Goal: Task Accomplishment & Management: Manage account settings

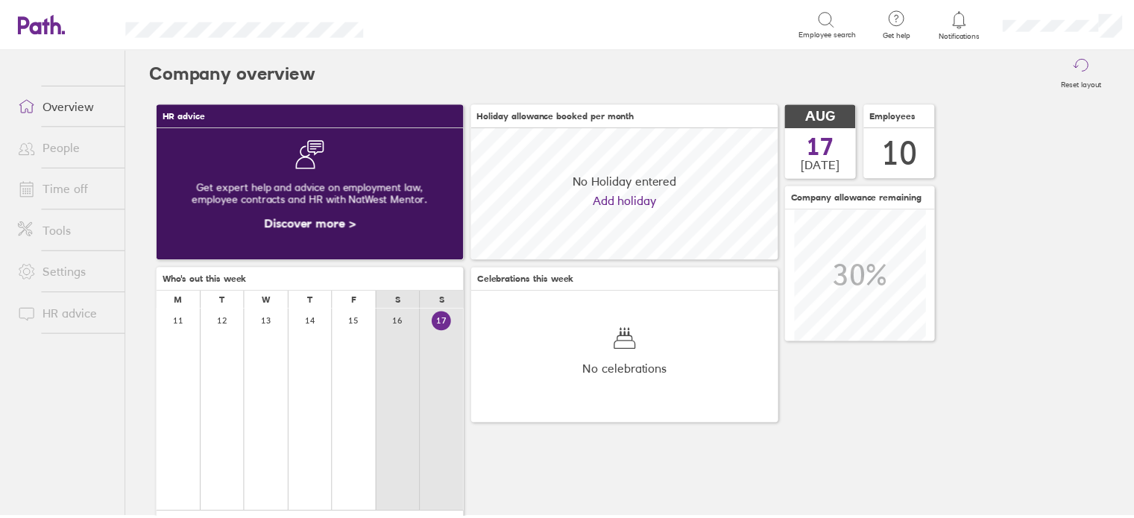
scroll to position [132, 310]
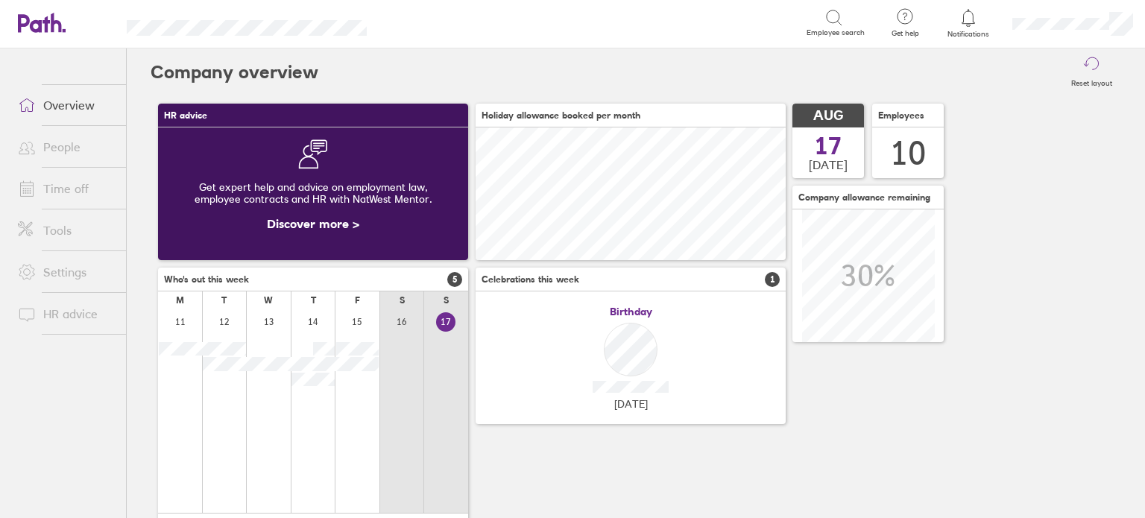
click at [66, 191] on link "Time off" at bounding box center [66, 189] width 120 height 30
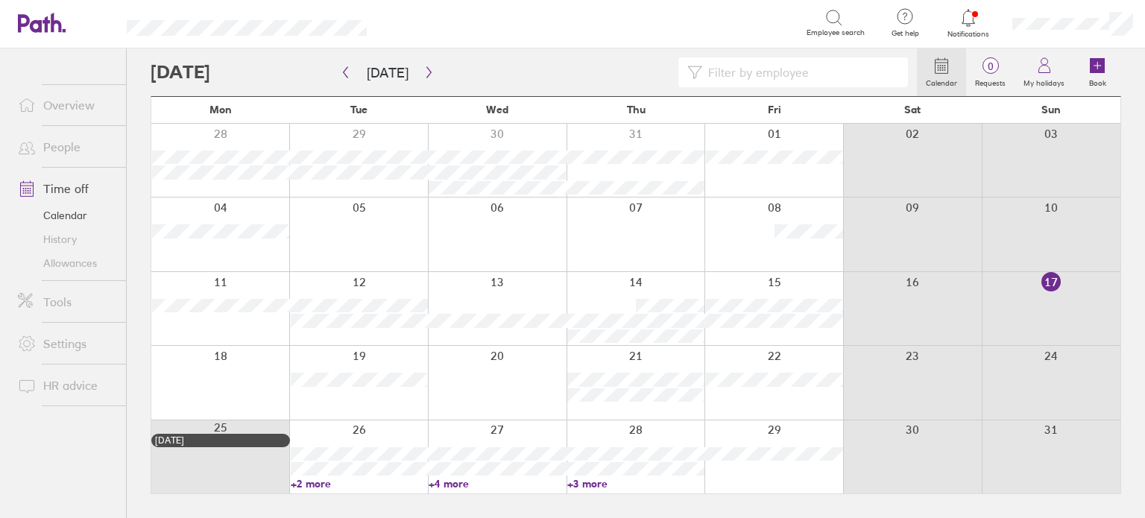
click at [313, 487] on link "+2 more" at bounding box center [359, 483] width 137 height 13
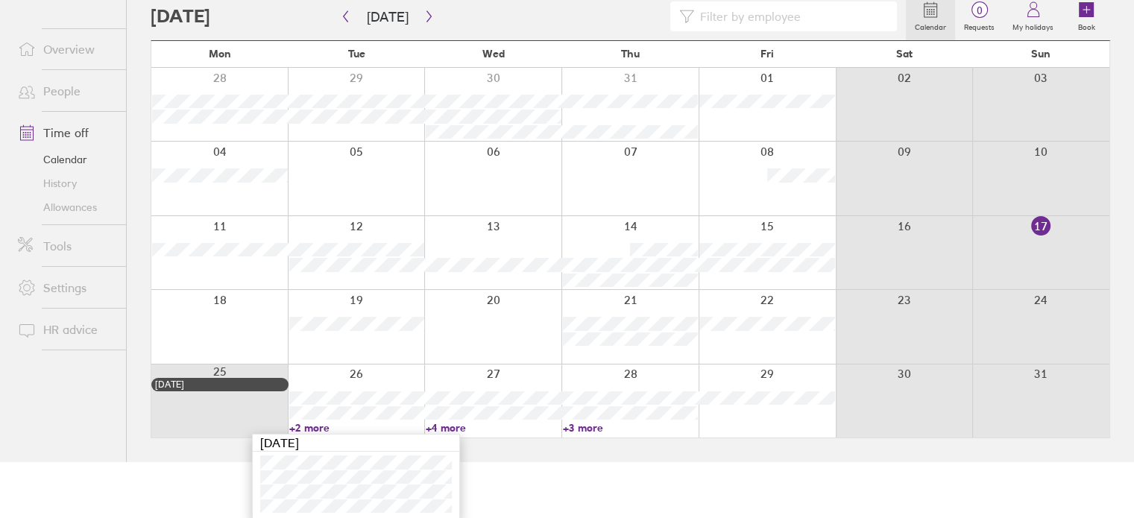
scroll to position [58, 0]
click at [465, 426] on link "+4 more" at bounding box center [494, 425] width 136 height 13
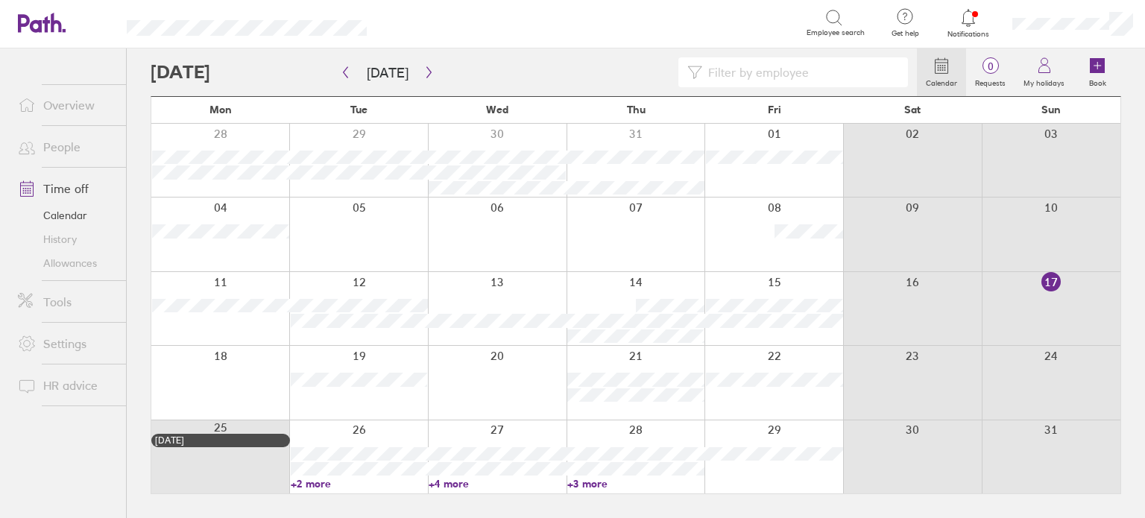
click at [447, 486] on link "+4 more" at bounding box center [497, 483] width 137 height 13
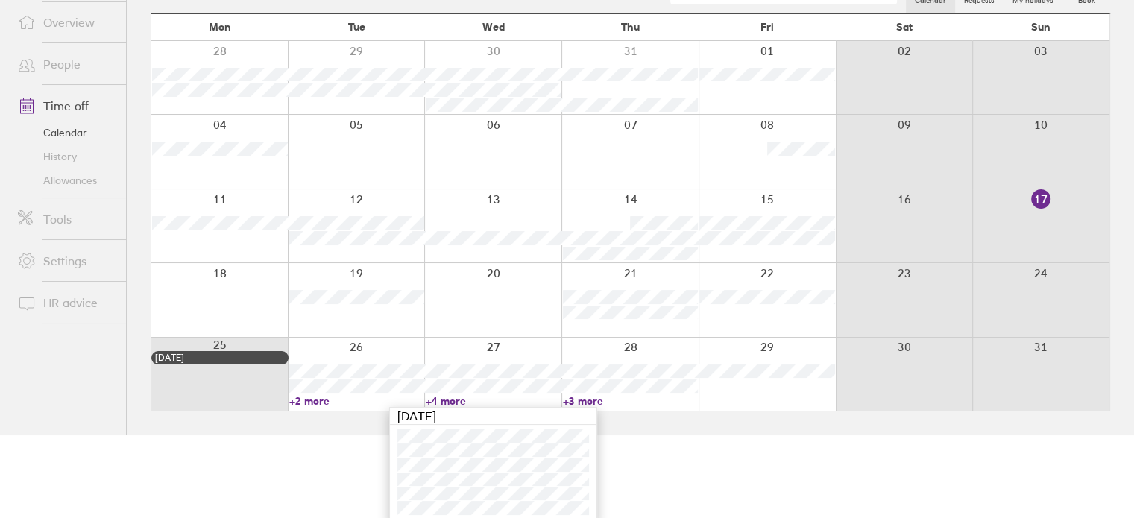
scroll to position [86, 0]
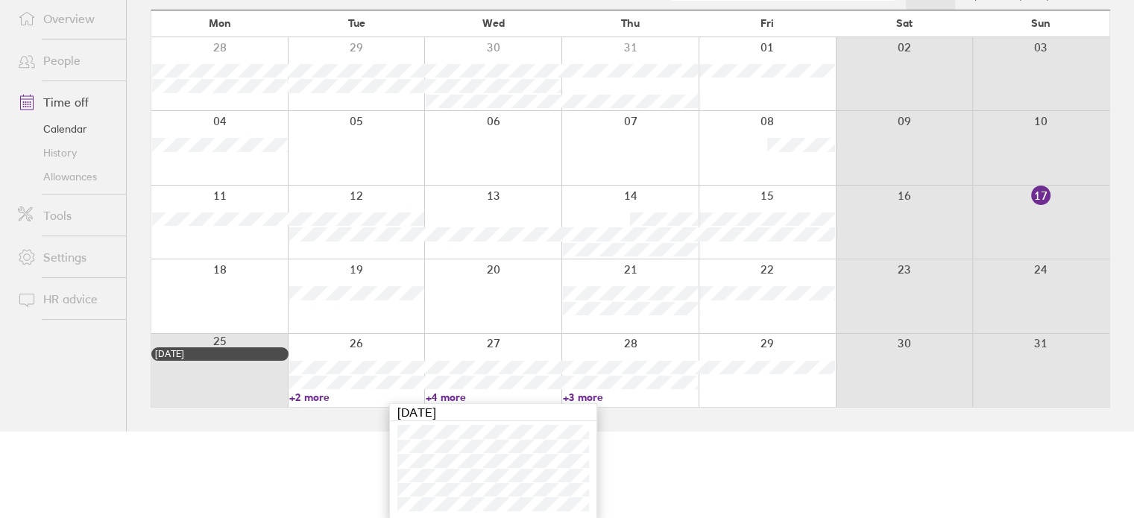
click at [588, 395] on link "+3 more" at bounding box center [631, 397] width 136 height 13
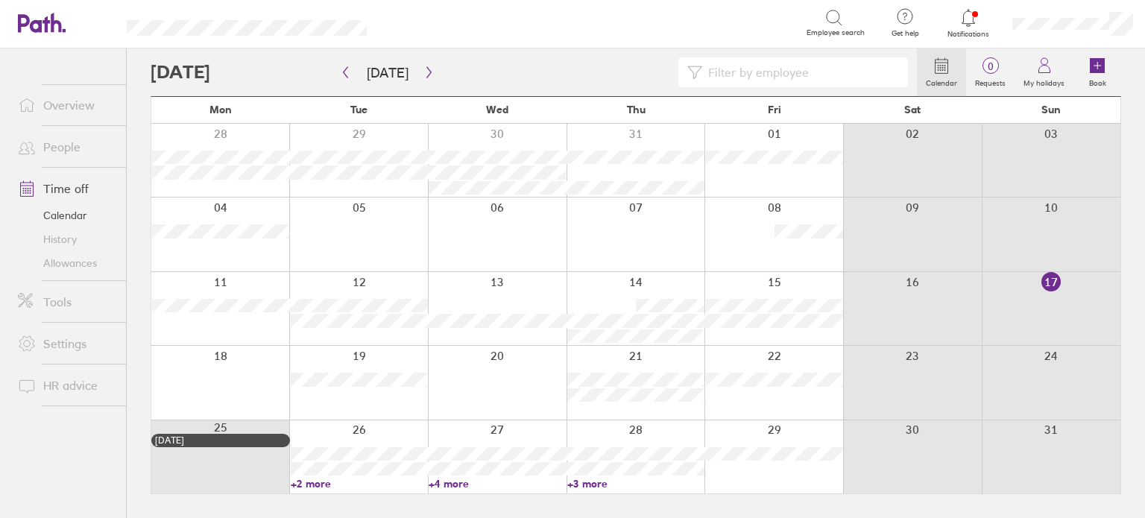
click at [587, 485] on link "+3 more" at bounding box center [635, 483] width 137 height 13
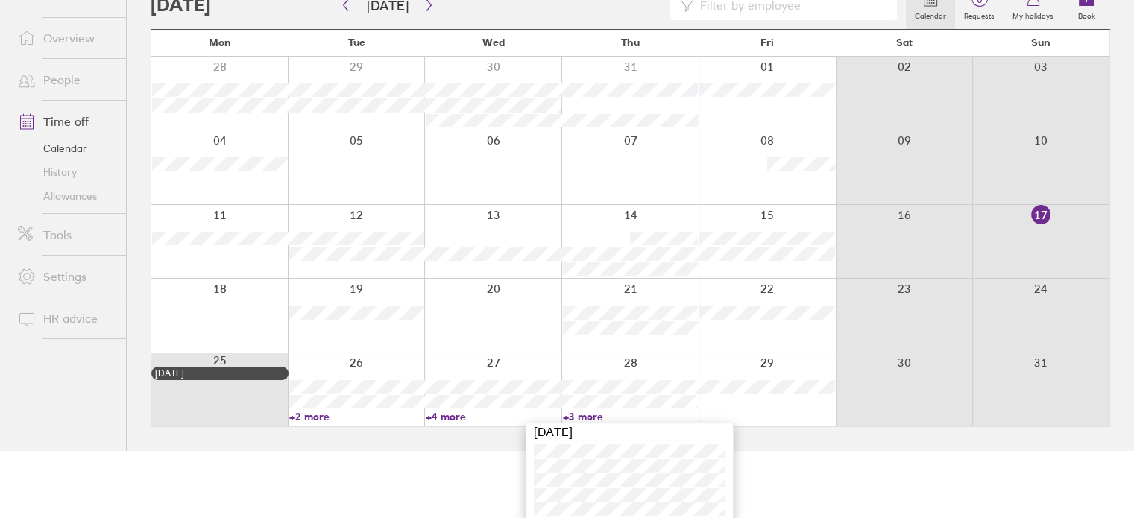
scroll to position [72, 0]
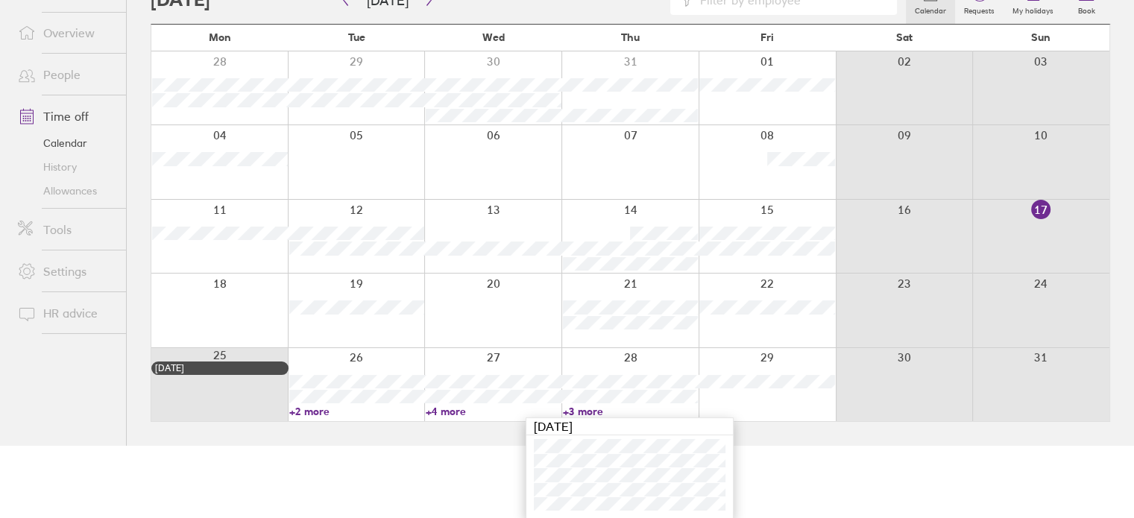
click at [304, 413] on link "+2 more" at bounding box center [357, 411] width 136 height 13
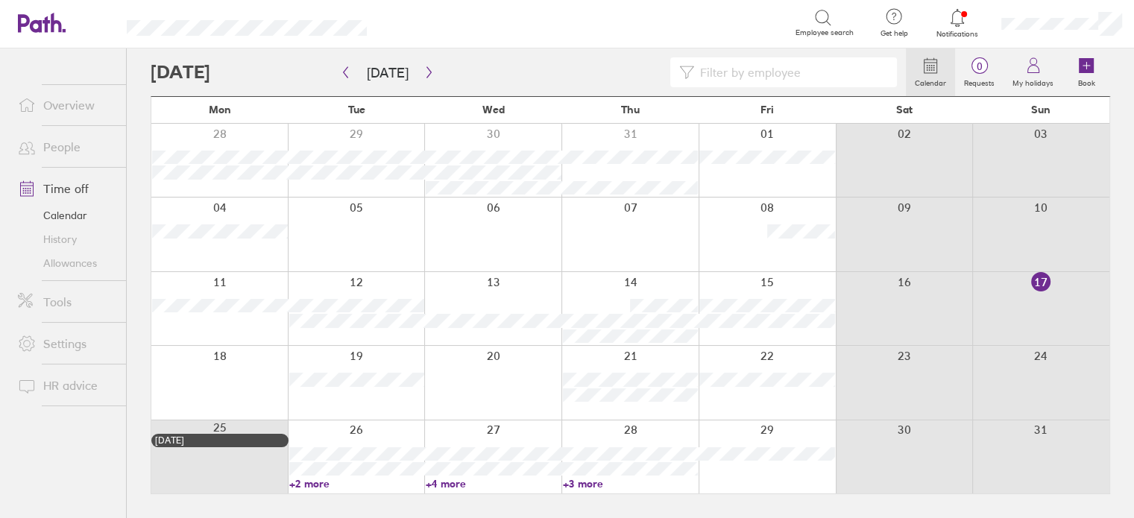
scroll to position [0, 0]
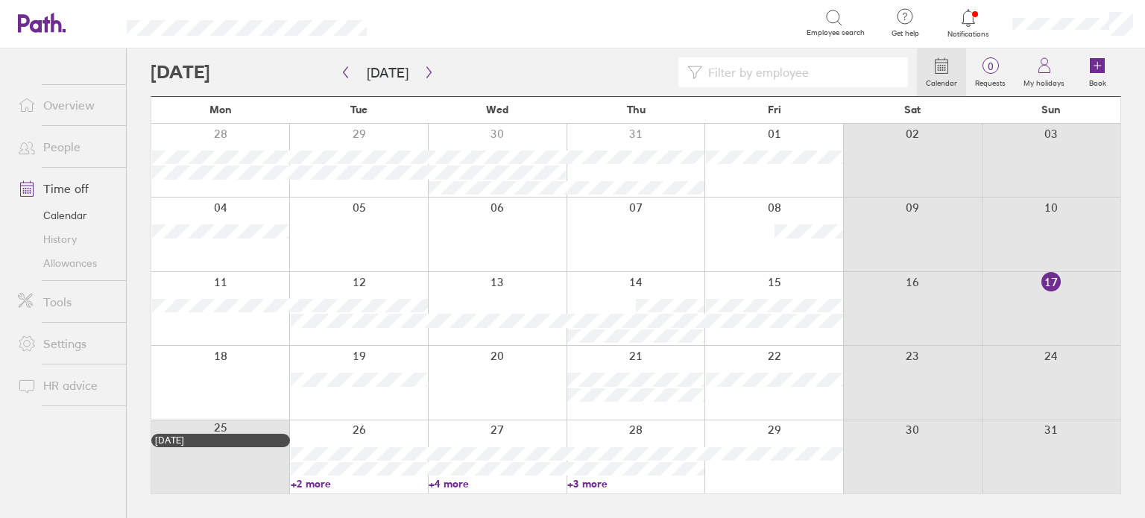
click at [306, 485] on link "+2 more" at bounding box center [359, 483] width 137 height 13
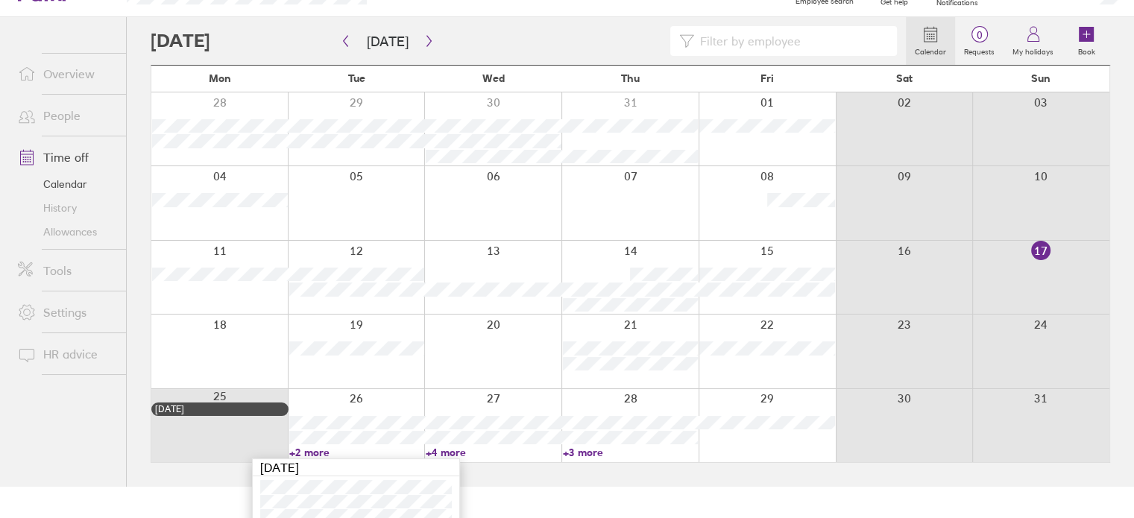
scroll to position [58, 0]
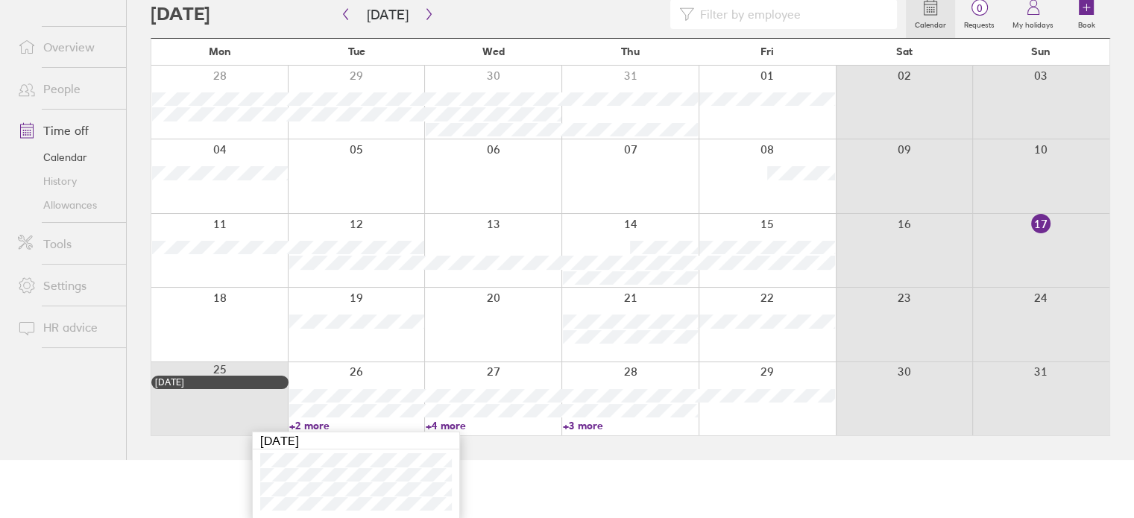
click at [593, 426] on link "+3 more" at bounding box center [631, 425] width 136 height 13
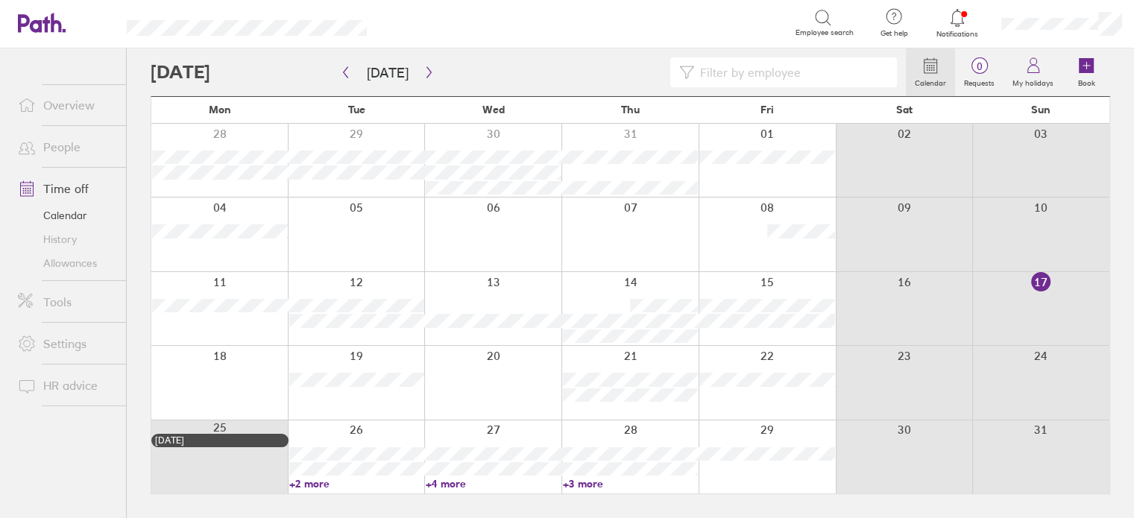
scroll to position [0, 0]
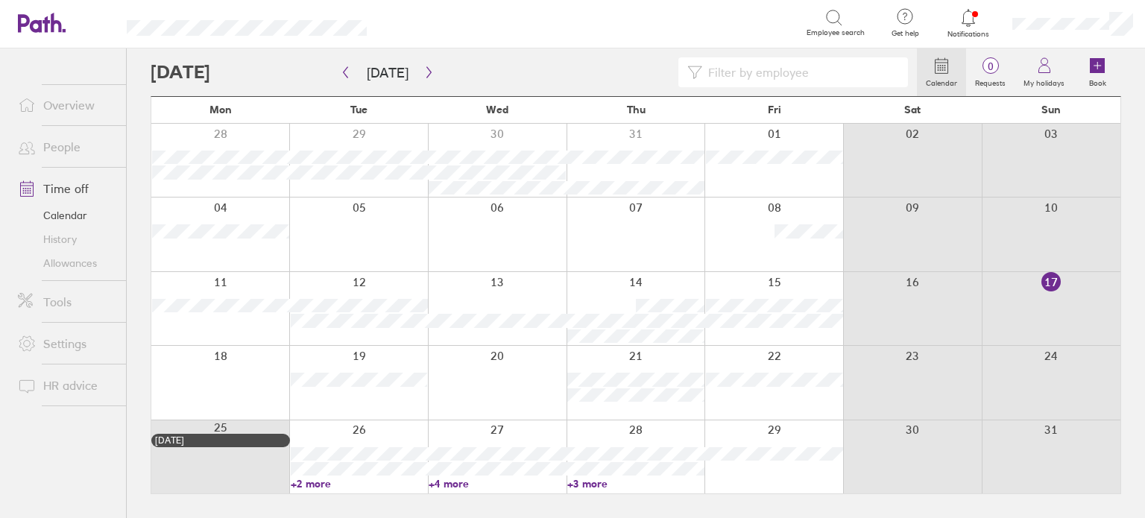
click at [581, 487] on link "+3 more" at bounding box center [635, 483] width 137 height 13
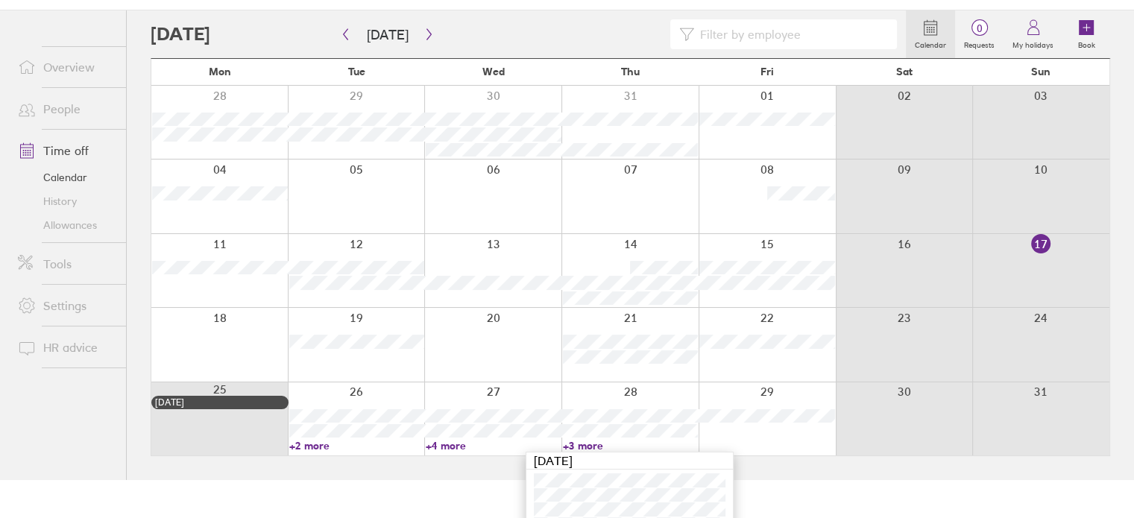
scroll to position [72, 0]
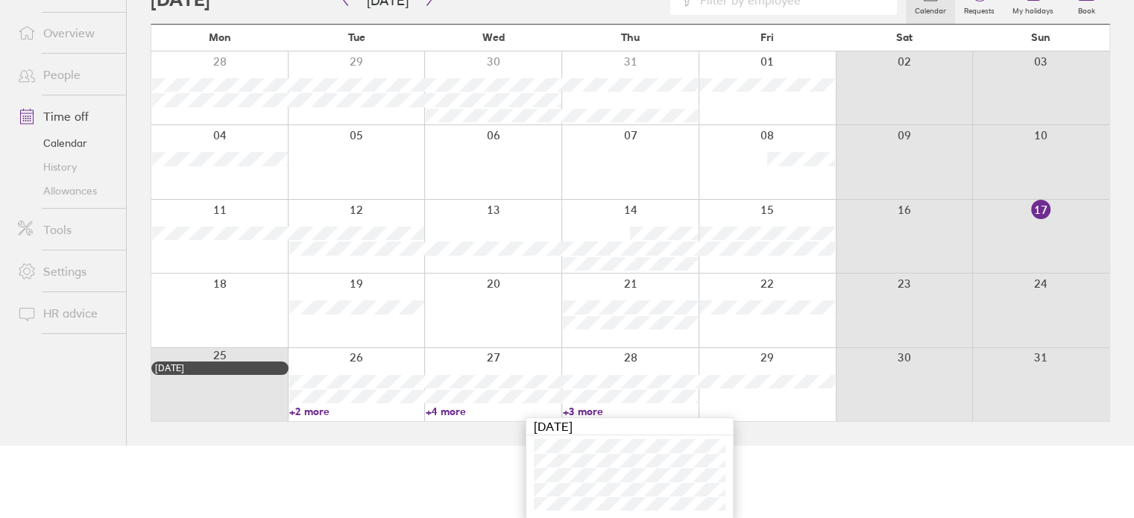
click at [80, 191] on link "Allowances" at bounding box center [66, 191] width 120 height 24
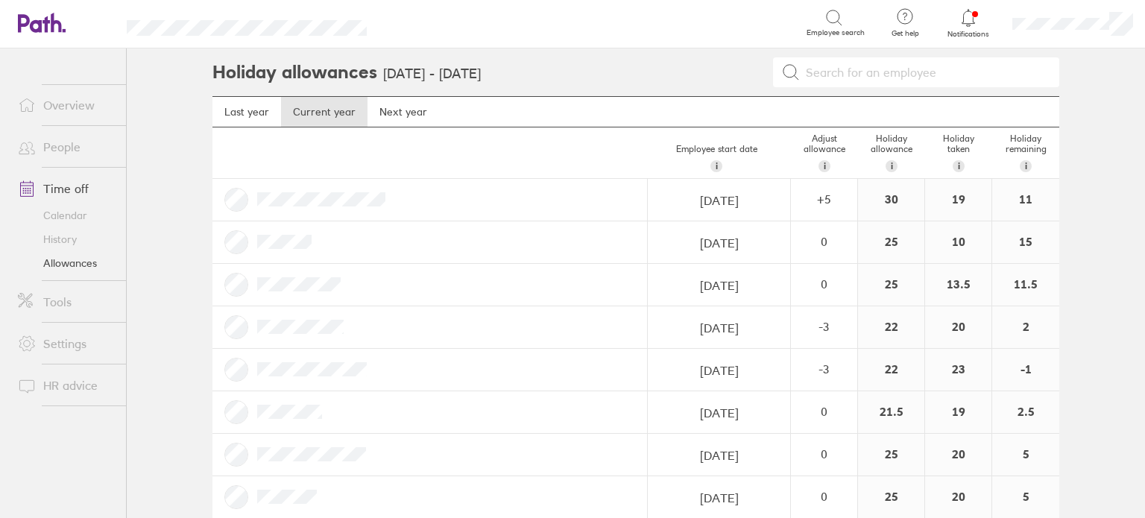
click at [62, 146] on link "People" at bounding box center [66, 147] width 120 height 30
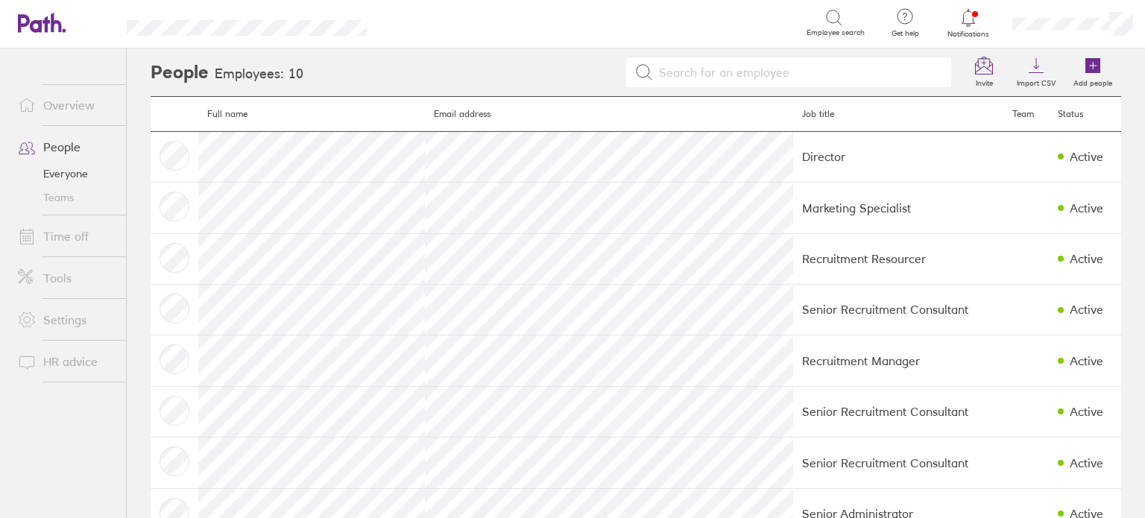
click at [78, 233] on link "Time off" at bounding box center [66, 236] width 120 height 30
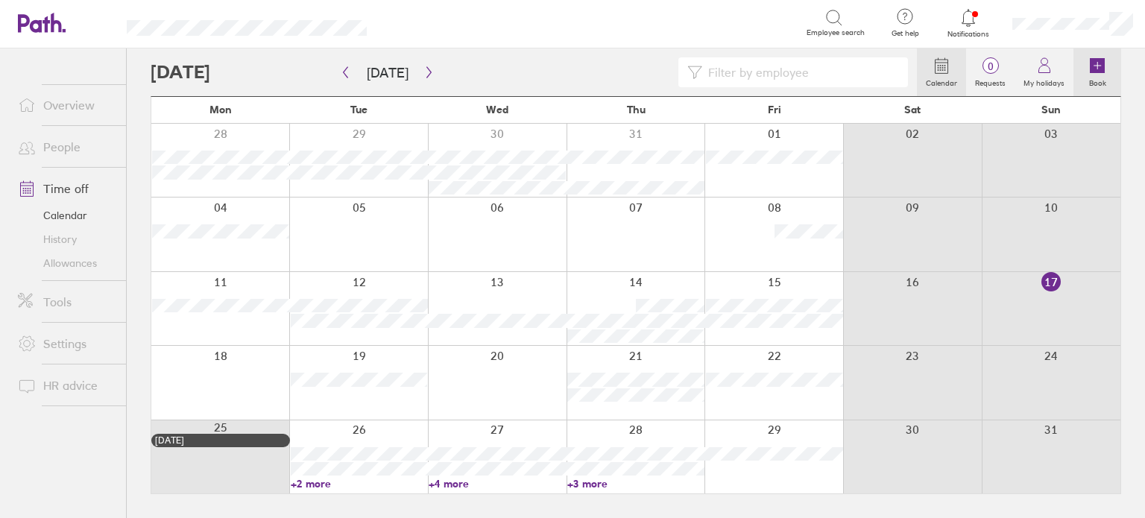
click at [1103, 72] on icon at bounding box center [1097, 65] width 15 height 15
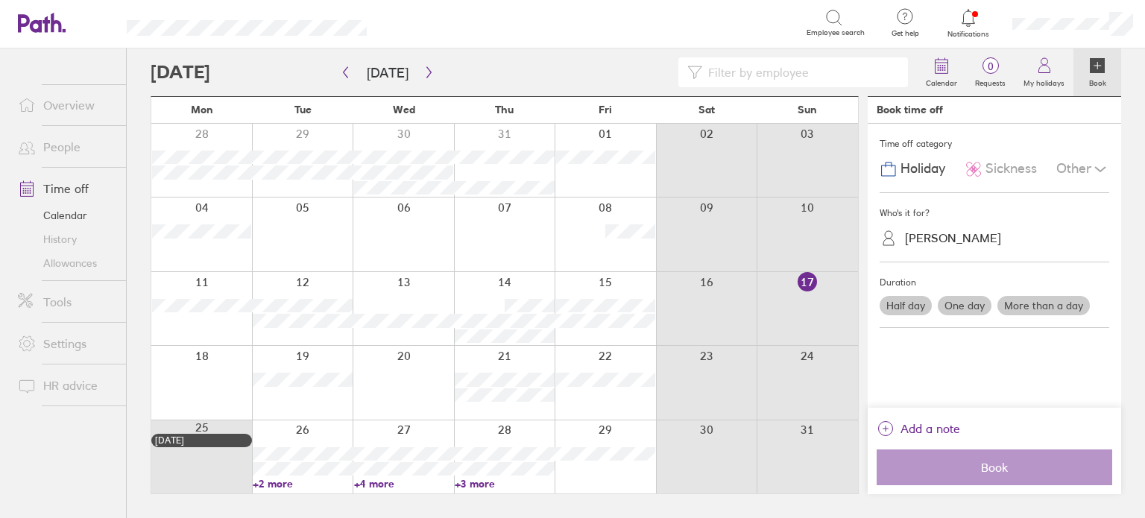
click at [1053, 312] on label "More than a day" at bounding box center [1043, 305] width 92 height 19
click at [0, 0] on input "More than a day" at bounding box center [0, 0] width 0 height 0
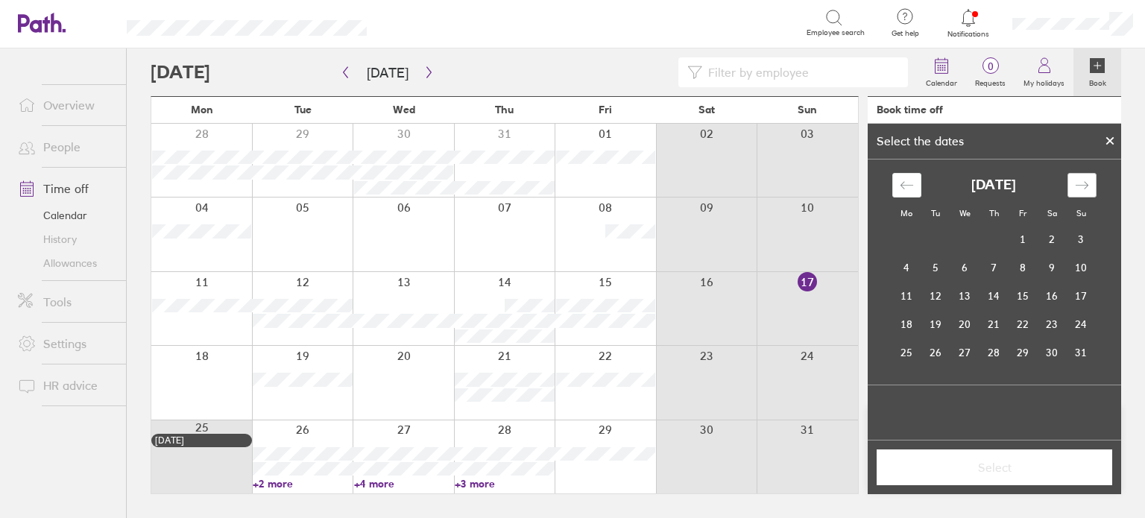
click at [1083, 190] on icon "Move forward to switch to the next month." at bounding box center [1082, 185] width 14 height 14
click at [1075, 188] on icon "Move forward to switch to the next month." at bounding box center [1082, 185] width 14 height 14
click at [906, 328] on td "20" at bounding box center [906, 324] width 29 height 28
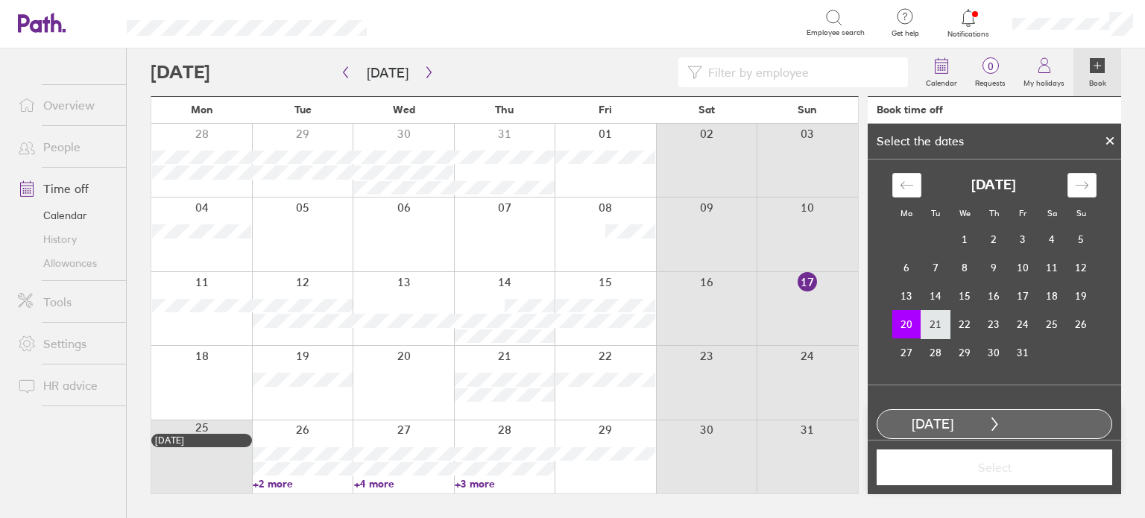
click at [928, 328] on td "21" at bounding box center [935, 324] width 29 height 28
click at [905, 328] on td "20" at bounding box center [906, 324] width 29 height 28
click at [933, 328] on td "21" at bounding box center [935, 324] width 29 height 28
click at [935, 357] on td "28" at bounding box center [935, 352] width 29 height 28
click at [934, 325] on td "21" at bounding box center [935, 324] width 29 height 28
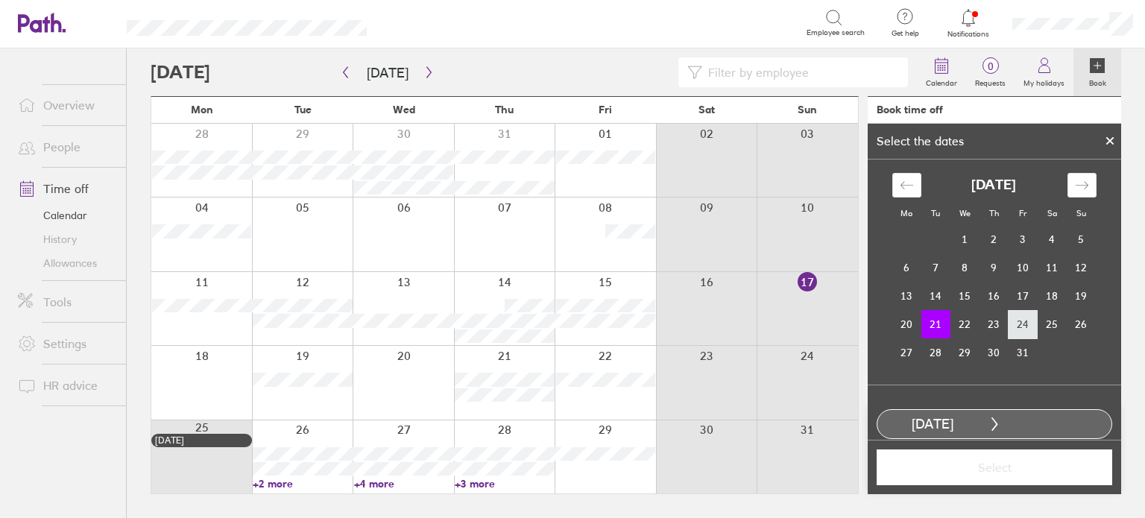
click at [1025, 326] on td "24" at bounding box center [1022, 324] width 29 height 28
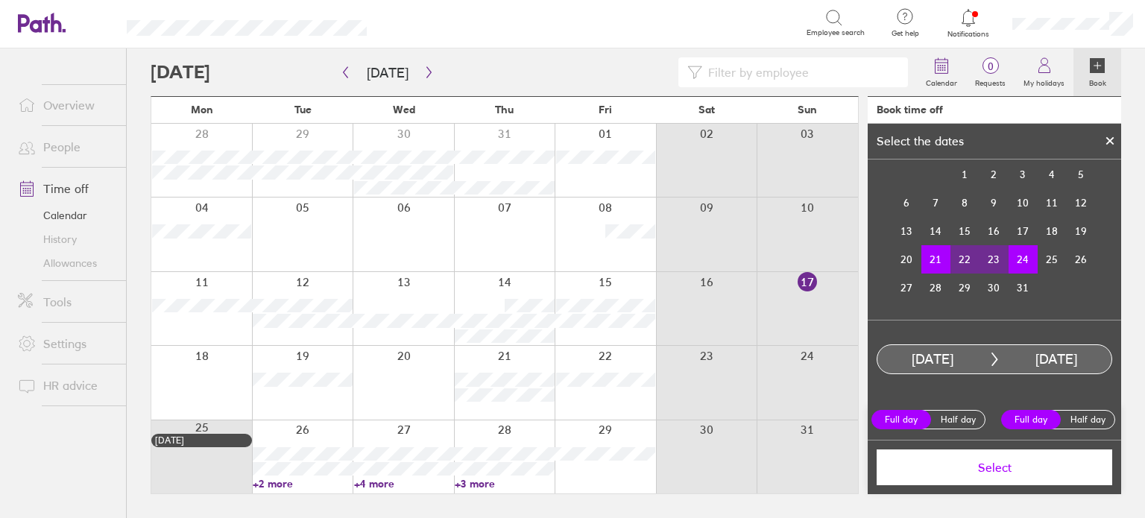
click at [1020, 473] on span "Select" at bounding box center [994, 467] width 215 height 13
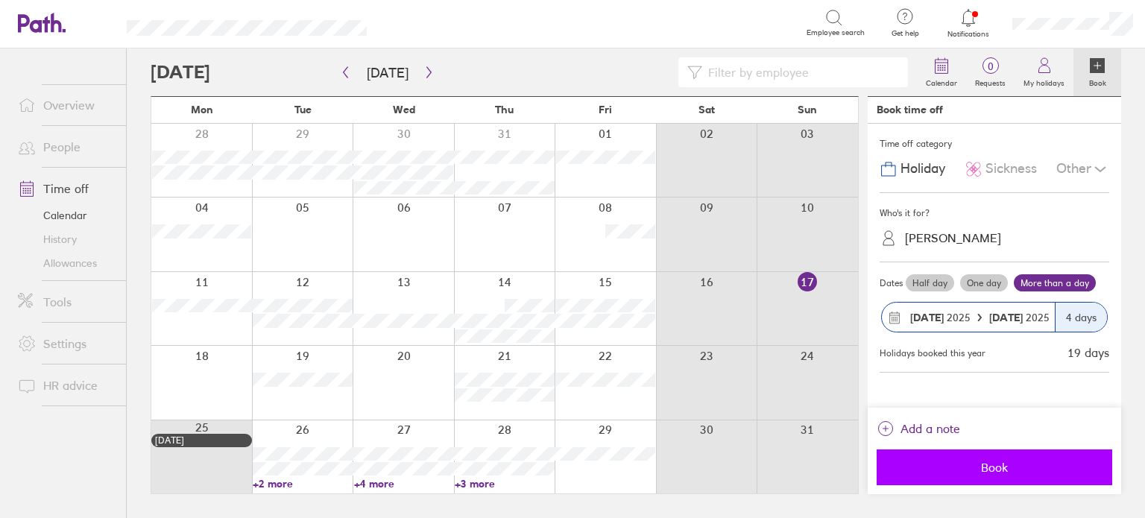
click at [1061, 468] on span "Book" at bounding box center [994, 467] width 215 height 13
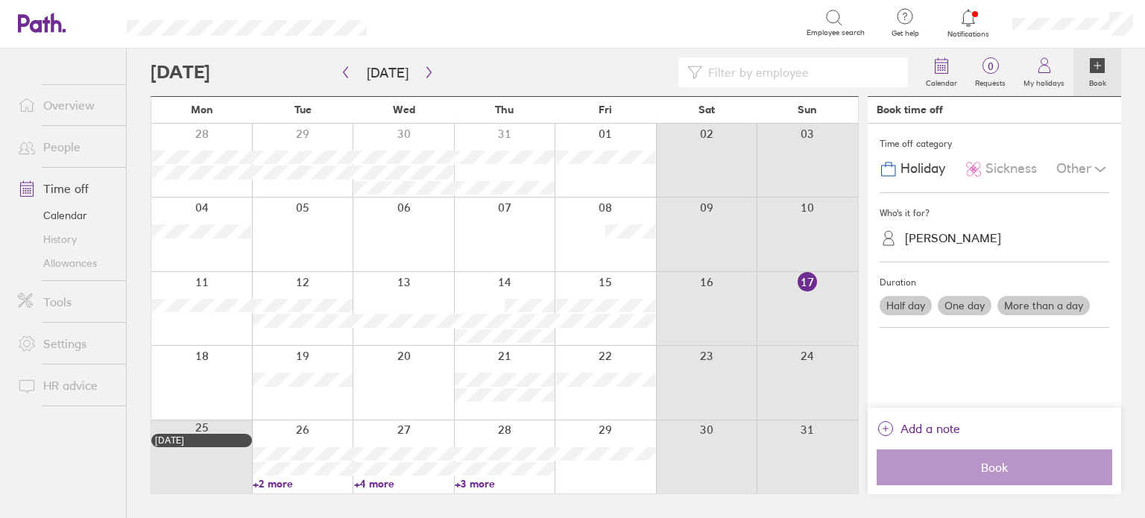
click at [1096, 69] on icon at bounding box center [1097, 65] width 15 height 15
click at [1040, 313] on label "More than a day" at bounding box center [1043, 305] width 92 height 19
click at [0, 0] on input "More than a day" at bounding box center [0, 0] width 0 height 0
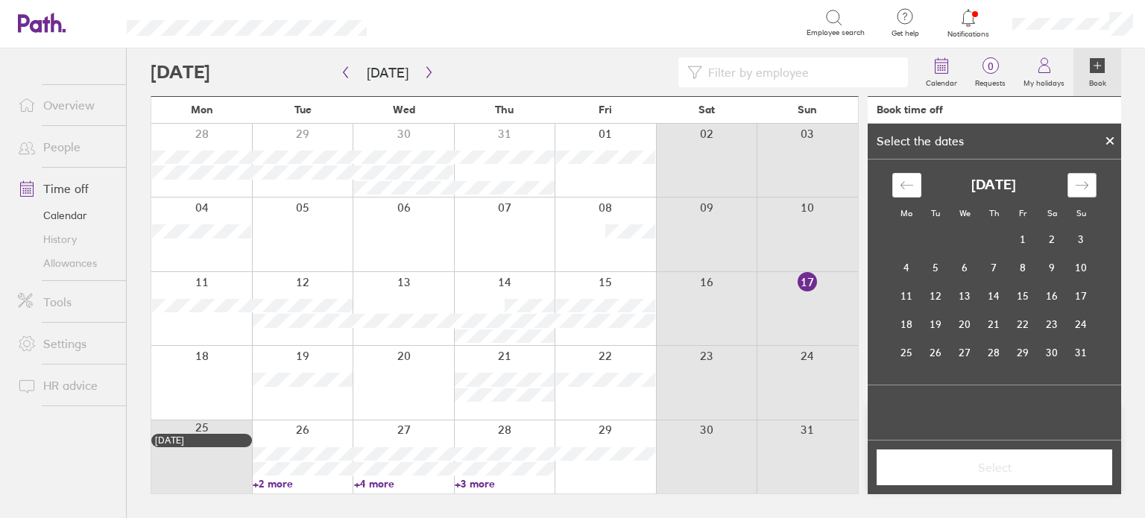
click at [1090, 182] on div "Move forward to switch to the next month." at bounding box center [1081, 185] width 29 height 25
click at [1084, 185] on icon "Move forward to switch to the next month." at bounding box center [1082, 185] width 14 height 14
click at [1082, 189] on icon "Move forward to switch to the next month." at bounding box center [1082, 185] width 14 height 14
click at [906, 194] on div "Move backward to switch to the previous month." at bounding box center [906, 185] width 29 height 25
click at [933, 356] on td "28" at bounding box center [935, 352] width 29 height 28
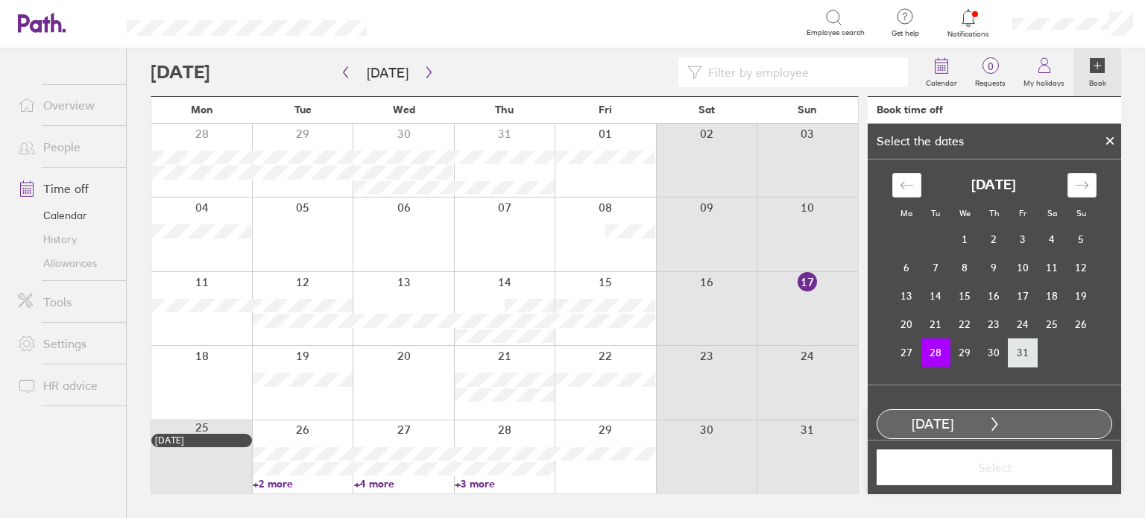
click at [1012, 357] on td "31" at bounding box center [1022, 352] width 29 height 28
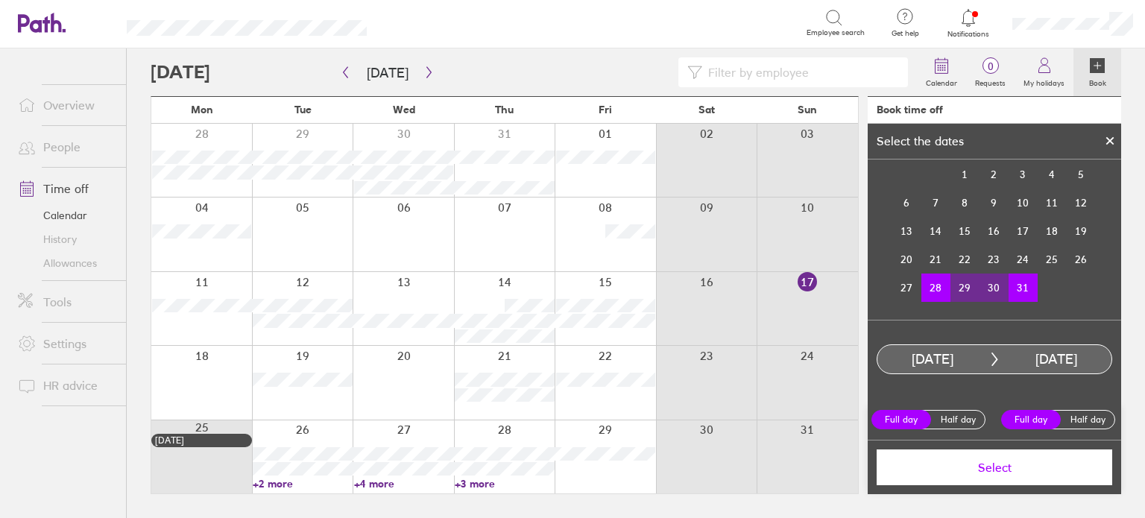
click at [1040, 466] on span "Select" at bounding box center [994, 467] width 215 height 13
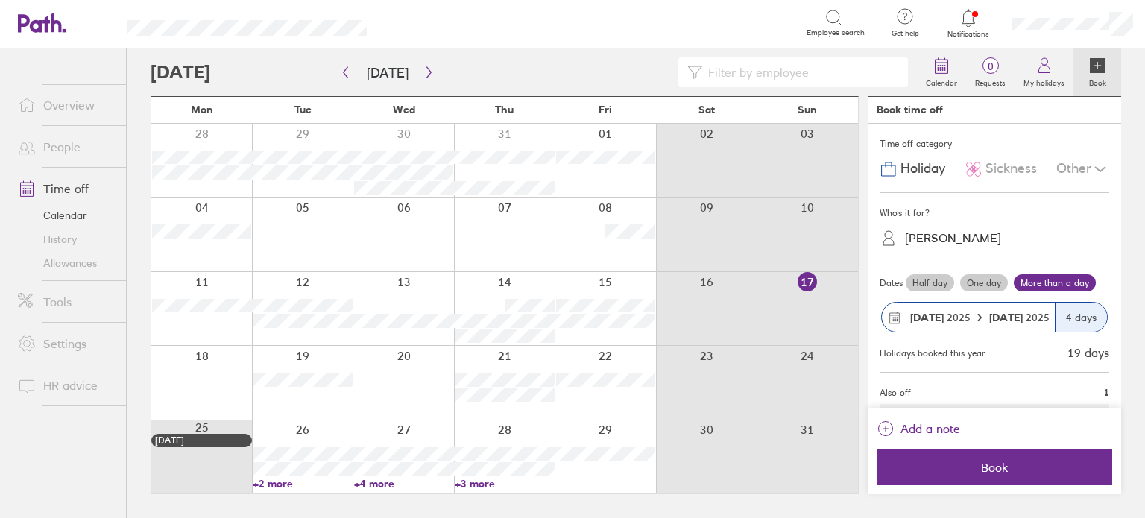
scroll to position [25, 0]
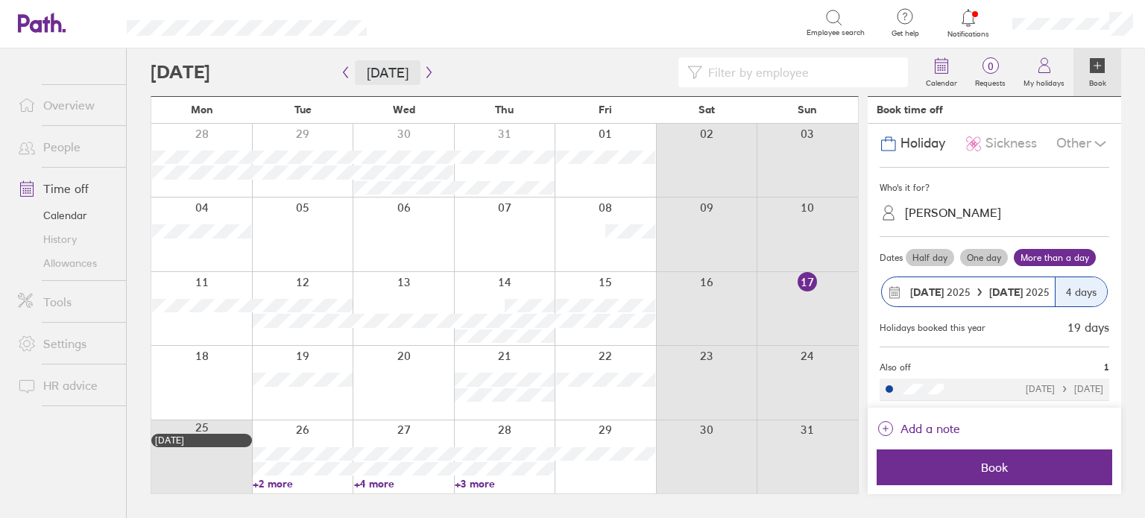
click at [411, 72] on button "[DATE]" at bounding box center [388, 72] width 66 height 25
click at [430, 70] on button "button" at bounding box center [429, 72] width 19 height 25
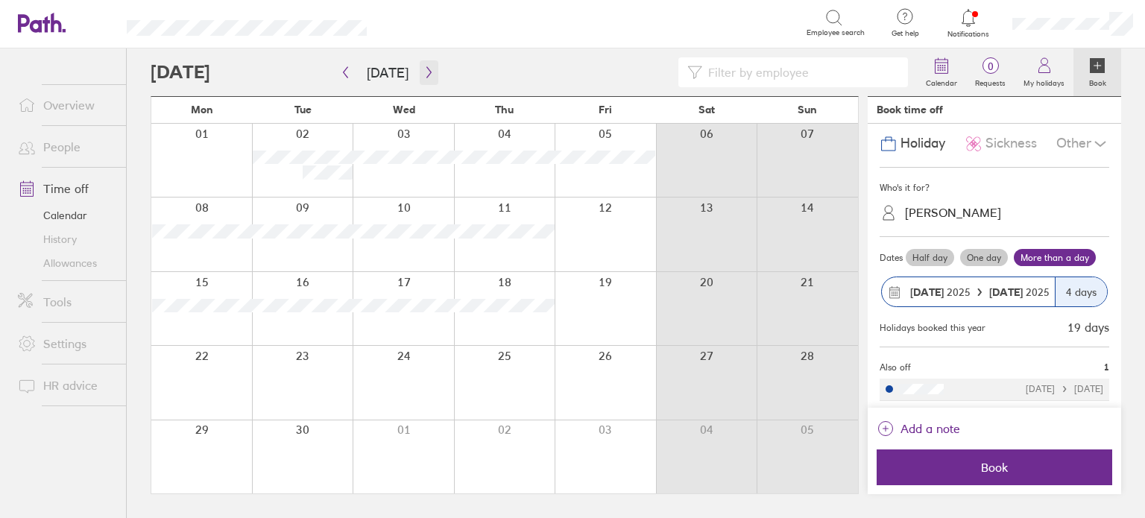
click at [423, 75] on icon "button" at bounding box center [428, 72] width 11 height 12
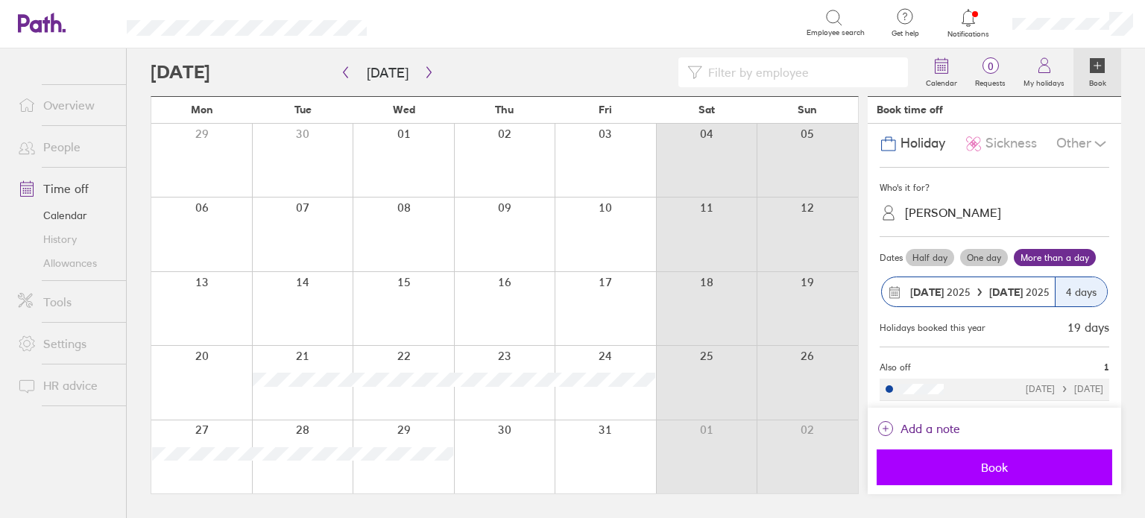
click at [1017, 470] on span "Book" at bounding box center [994, 467] width 215 height 13
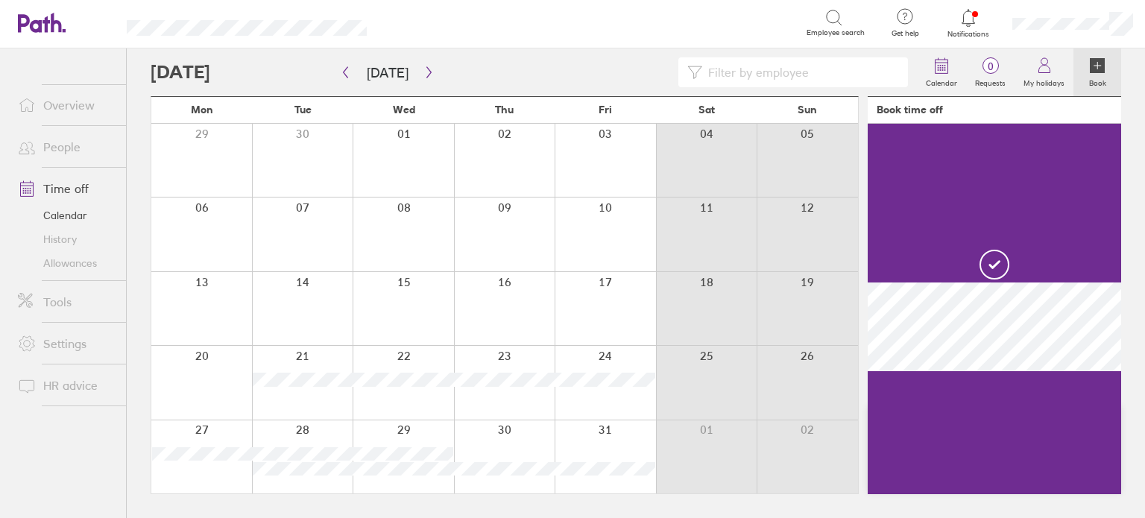
scroll to position [0, 0]
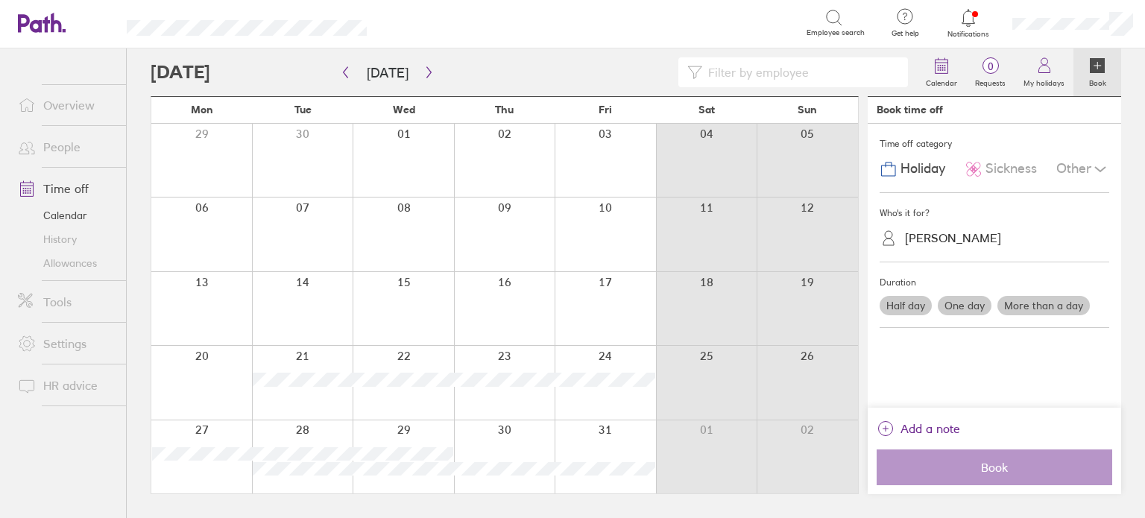
click at [63, 151] on link "People" at bounding box center [66, 147] width 120 height 30
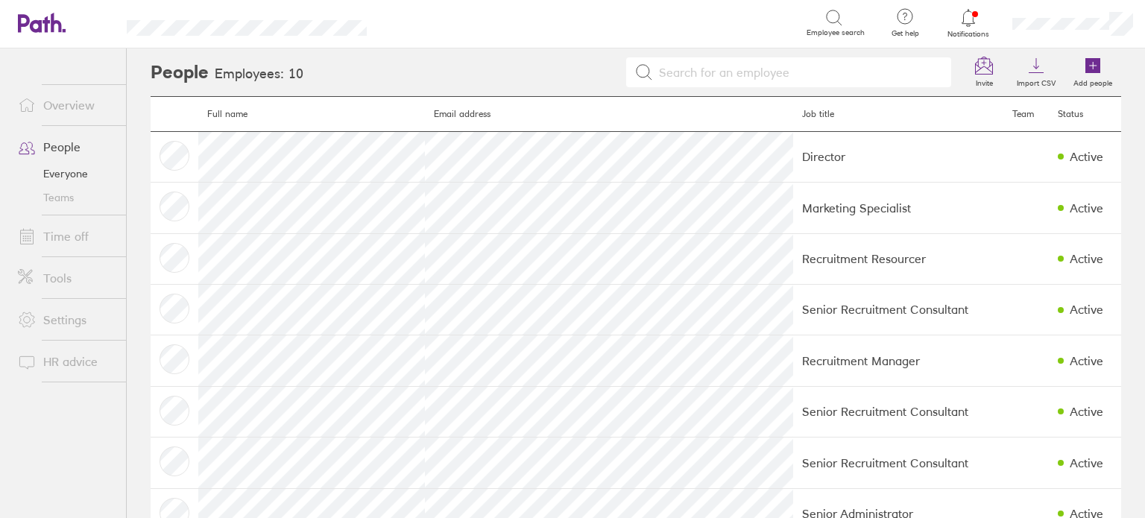
click at [58, 240] on link "Time off" at bounding box center [66, 236] width 120 height 30
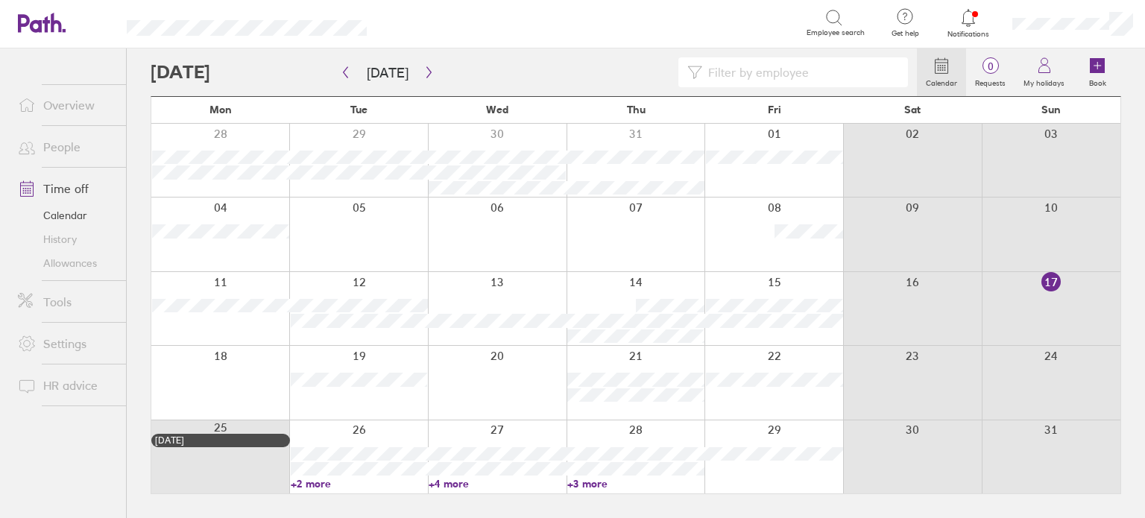
click at [74, 265] on link "Allowances" at bounding box center [66, 263] width 120 height 24
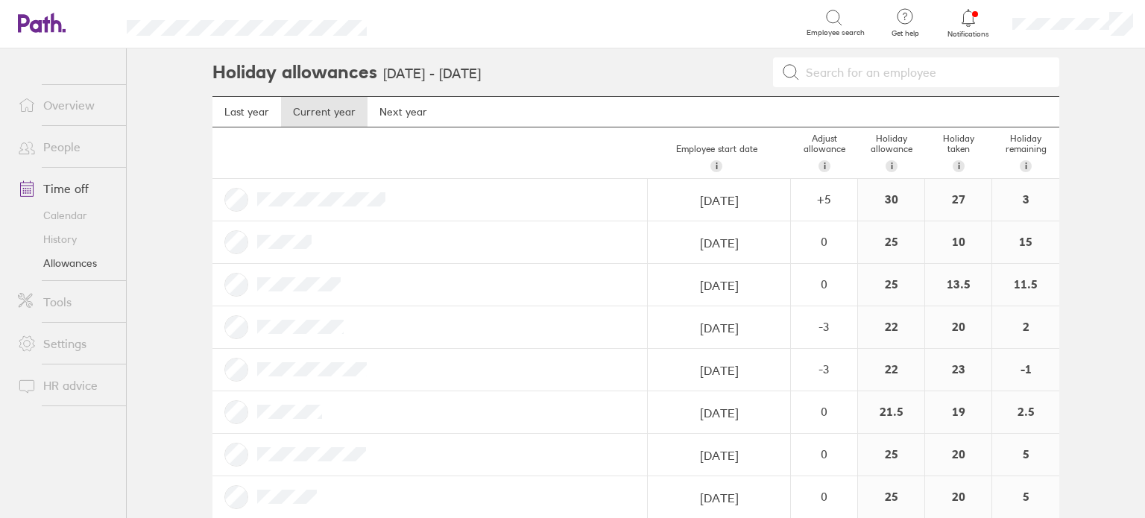
click at [1128, 263] on main "Holiday allowances [DATE] - [DATE] Last year Current year Next year Employee st…" at bounding box center [636, 283] width 1018 height 470
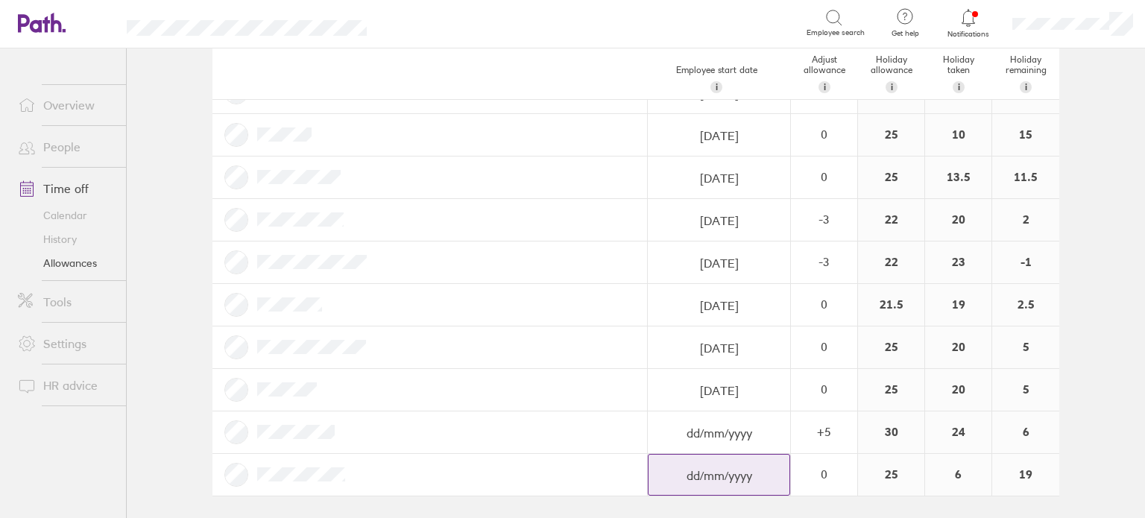
click at [733, 114] on input "dd/mm/yyyy" at bounding box center [718, 93] width 141 height 42
select select "July"
select select "2025"
select select "August"
select select "2025"
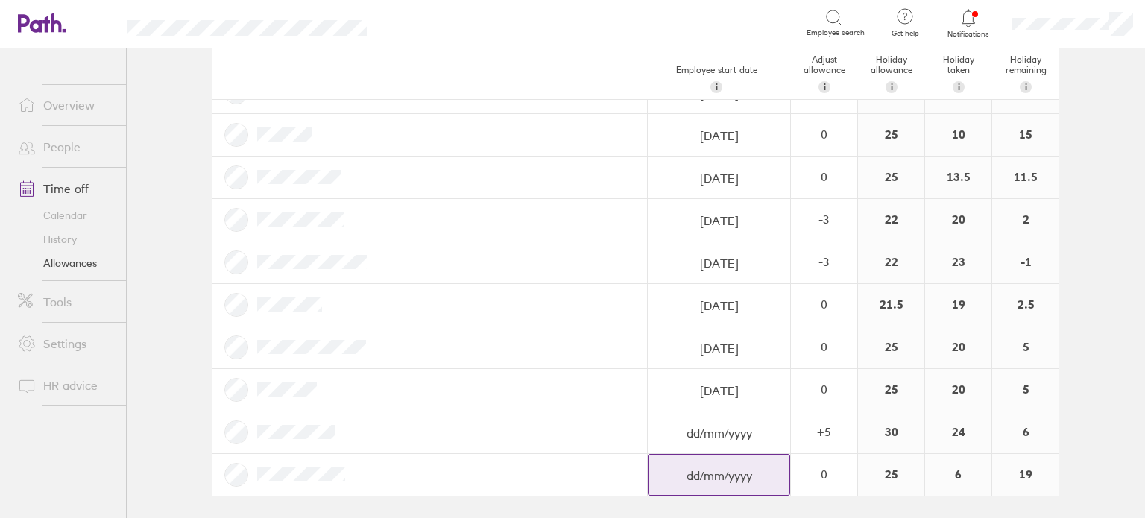
select select "September"
select select "2025"
click at [761, 114] on input "dd/mm/yyyy" at bounding box center [718, 93] width 141 height 42
click at [683, 114] on input "dd/mm/yyyy" at bounding box center [718, 93] width 141 height 42
click at [718, 114] on input "dd/mm/yyyy" at bounding box center [718, 93] width 141 height 42
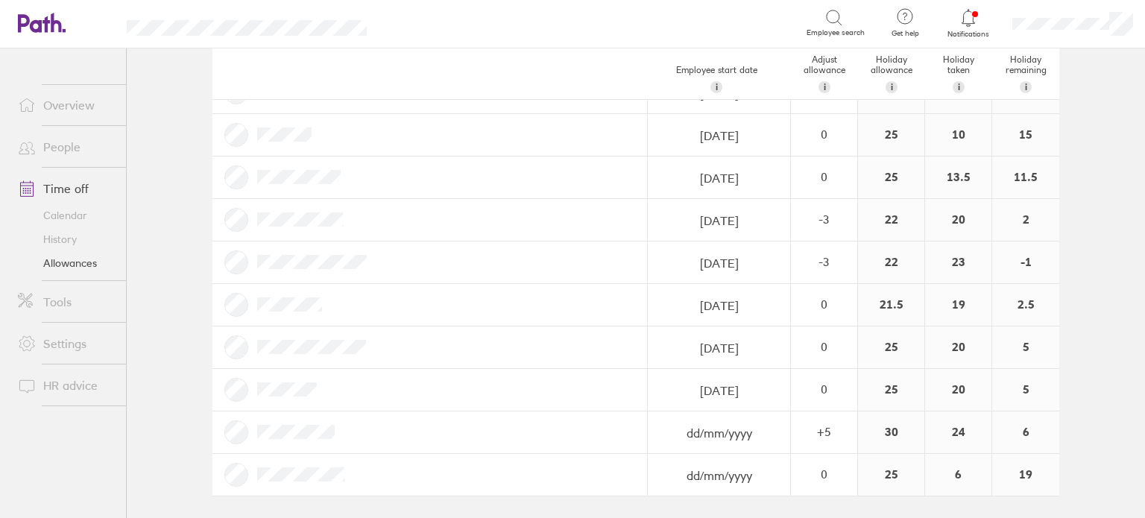
click at [60, 148] on link "People" at bounding box center [66, 147] width 120 height 30
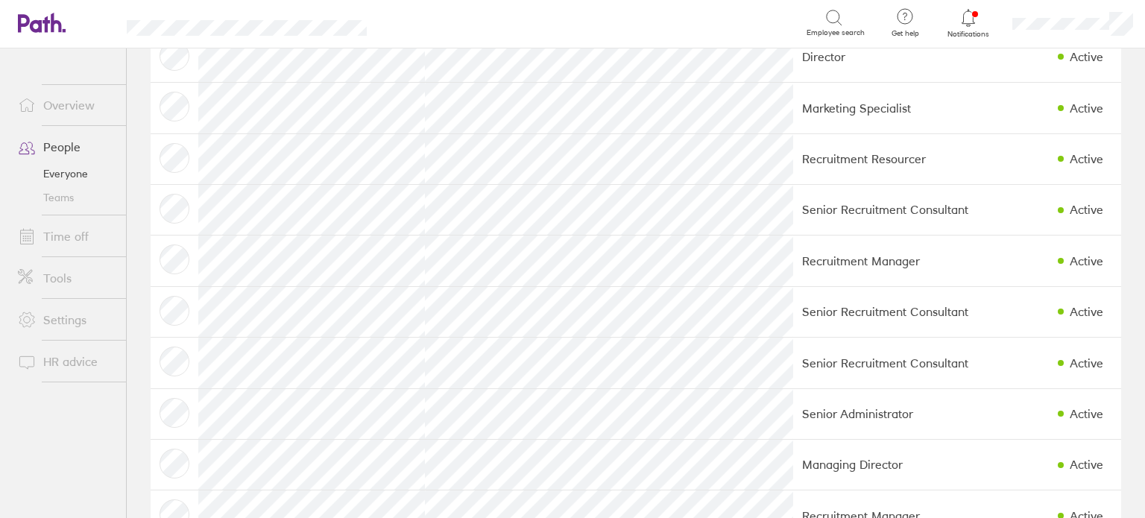
scroll to position [149, 0]
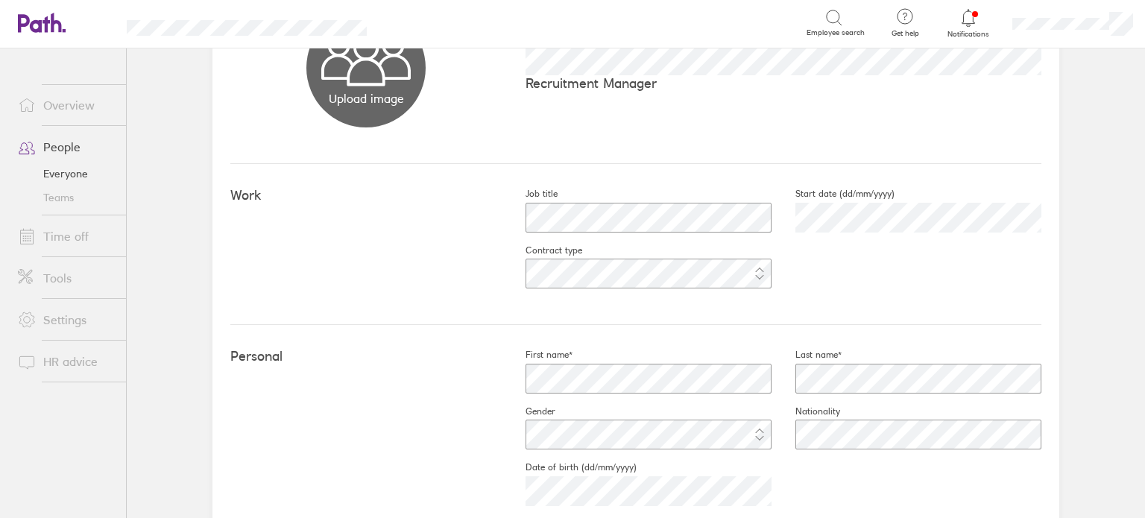
scroll to position [210, 0]
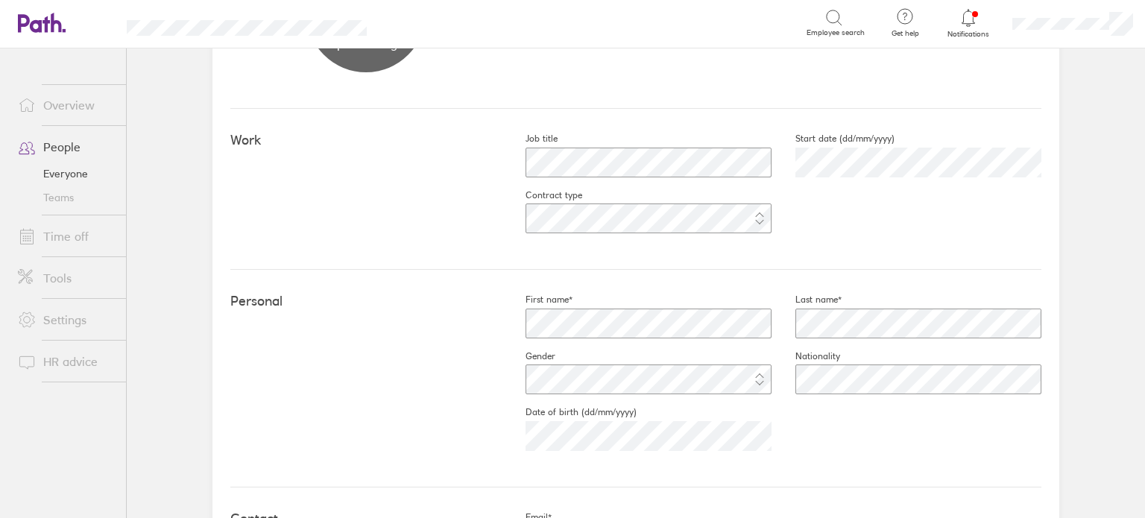
click at [803, 244] on div "Work Job title Start date (dd/mm/yyyy) Contract type" at bounding box center [635, 189] width 811 height 161
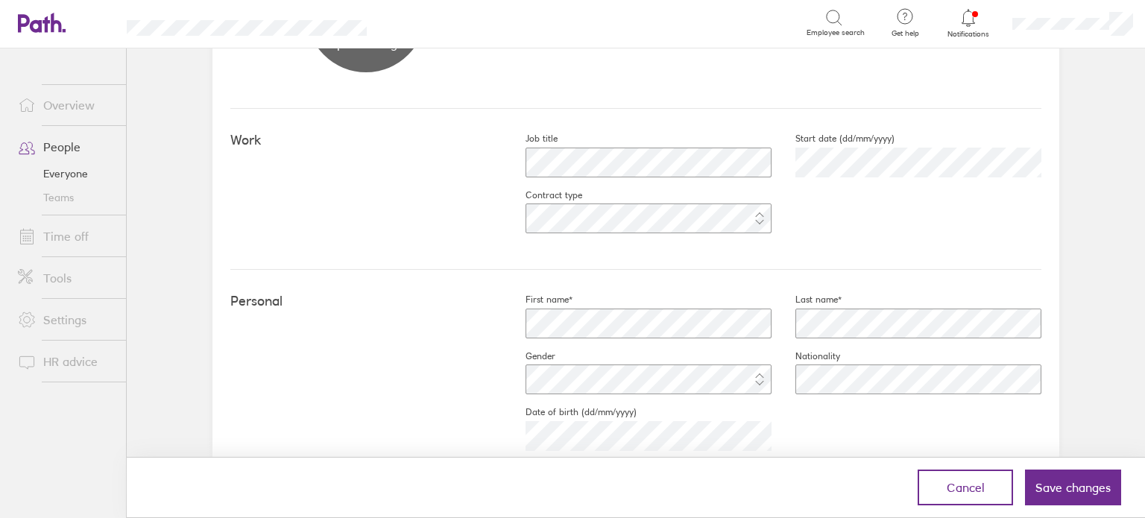
click at [871, 430] on div "First name* Last name* Gender Nationality Date of birth (dd/mm/yyyy)" at bounding box center [772, 378] width 540 height 169
click at [791, 401] on fieldset "Nationality" at bounding box center [906, 378] width 270 height 57
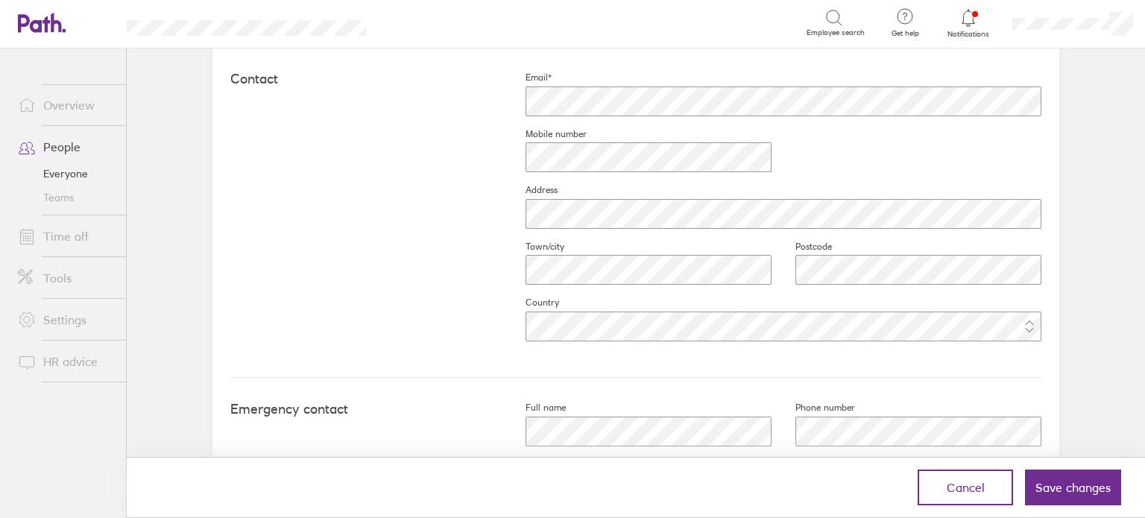
scroll to position [703, 0]
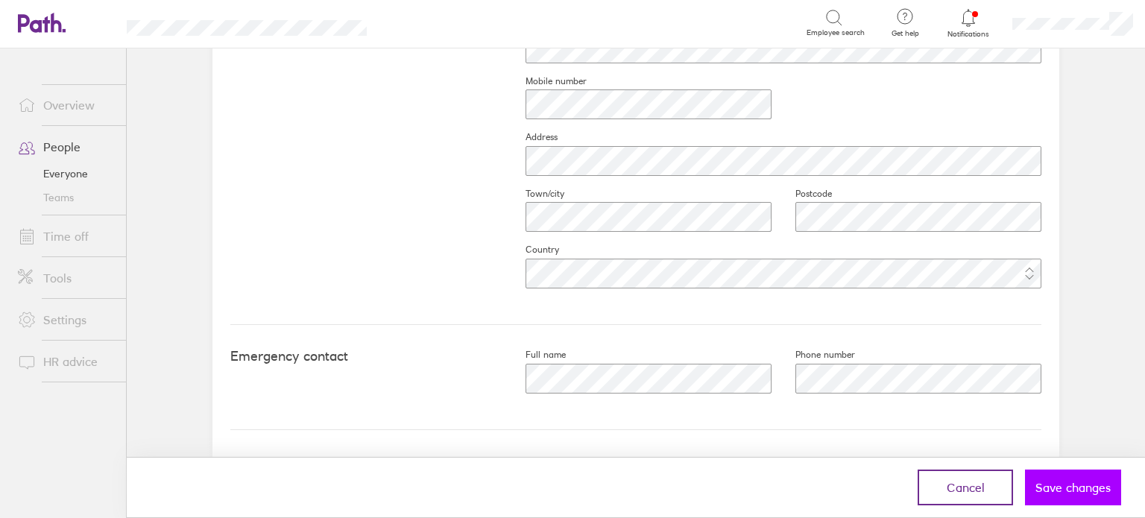
click at [1074, 489] on span "Save changes" at bounding box center [1072, 487] width 75 height 13
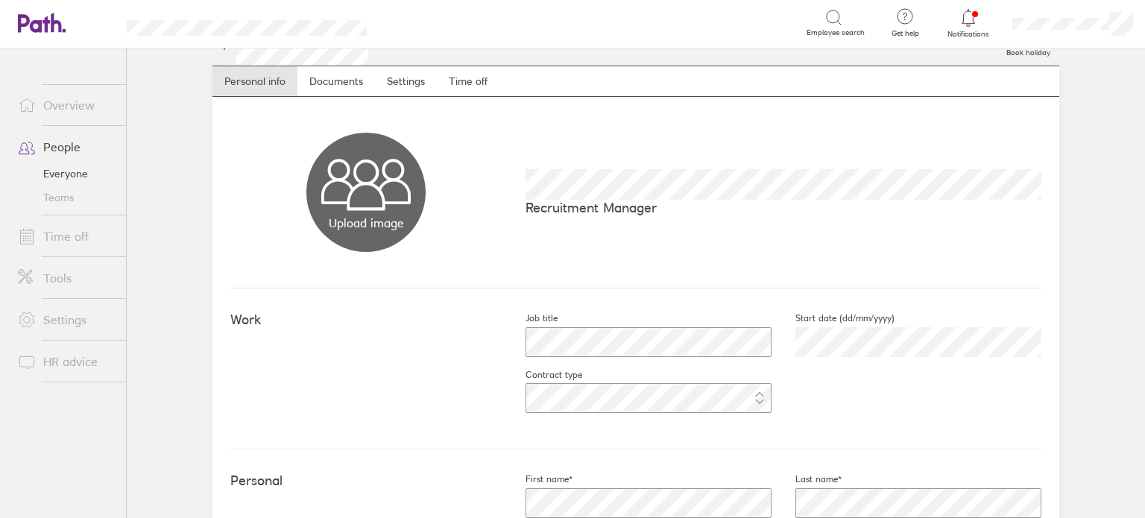
scroll to position [0, 0]
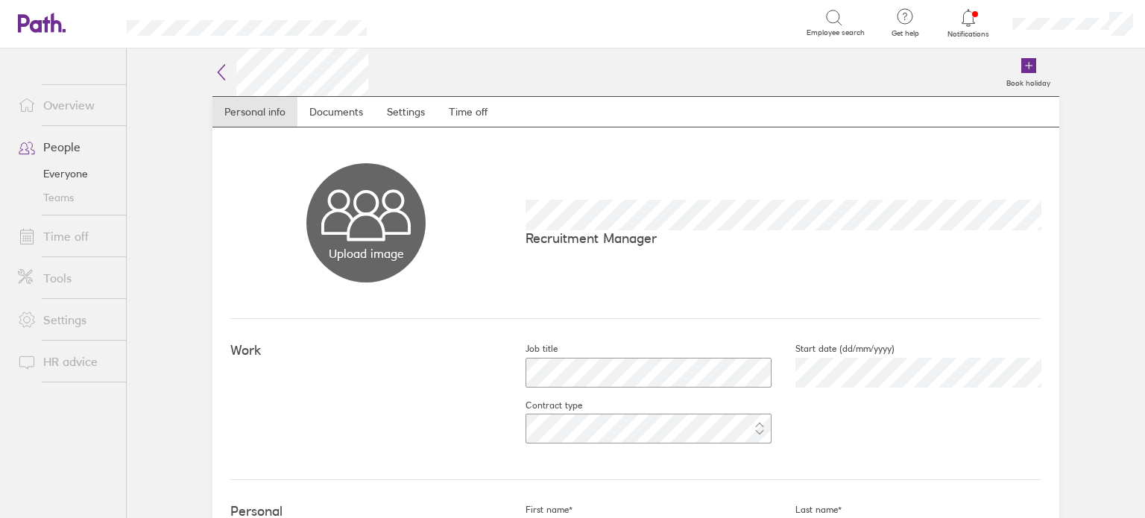
click at [158, 351] on main "Book holiday Personal info Documents Settings Time off Upload image Choose file…" at bounding box center [636, 283] width 1018 height 470
